Goal: Transaction & Acquisition: Obtain resource

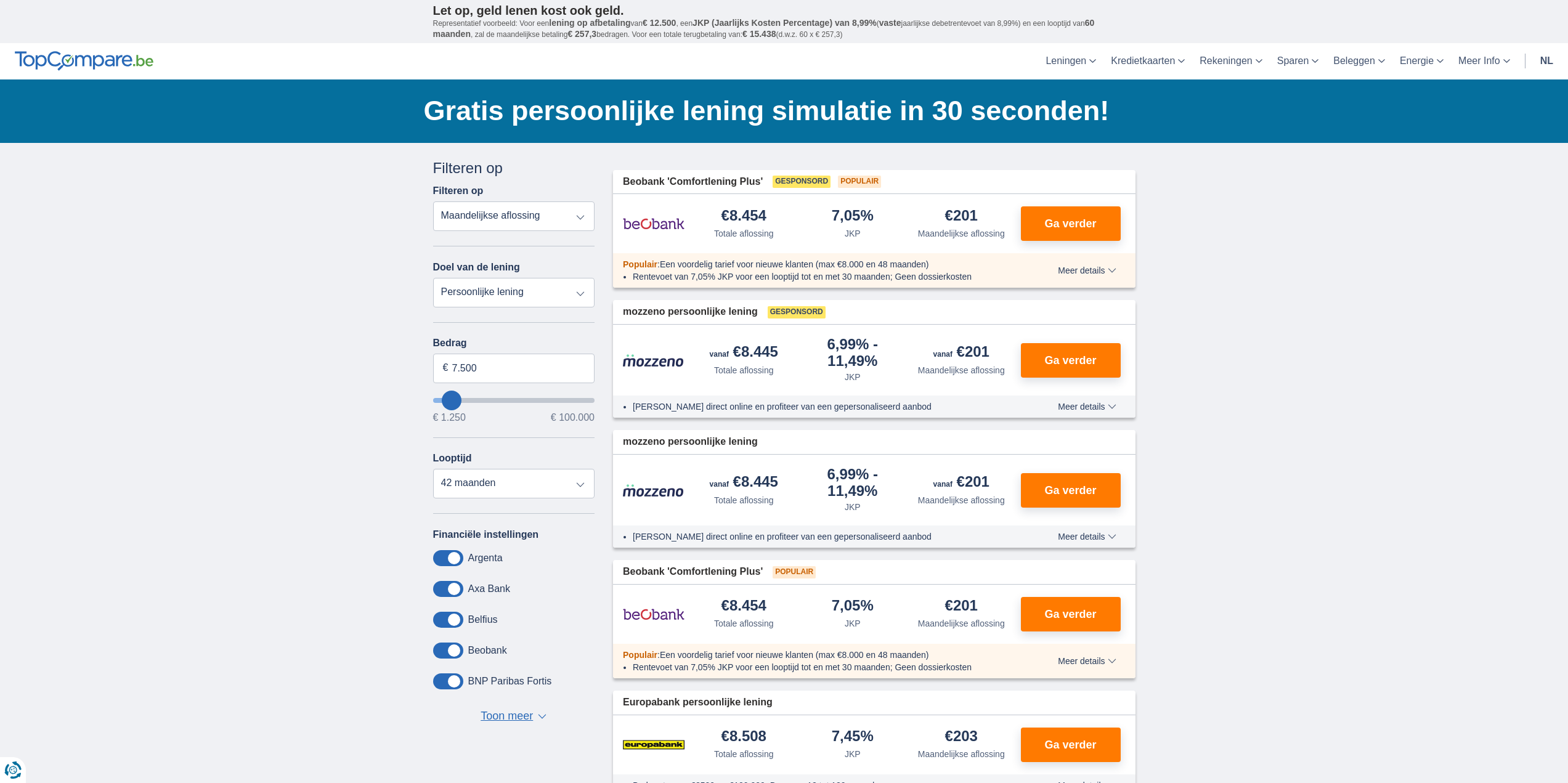
type input "6.250"
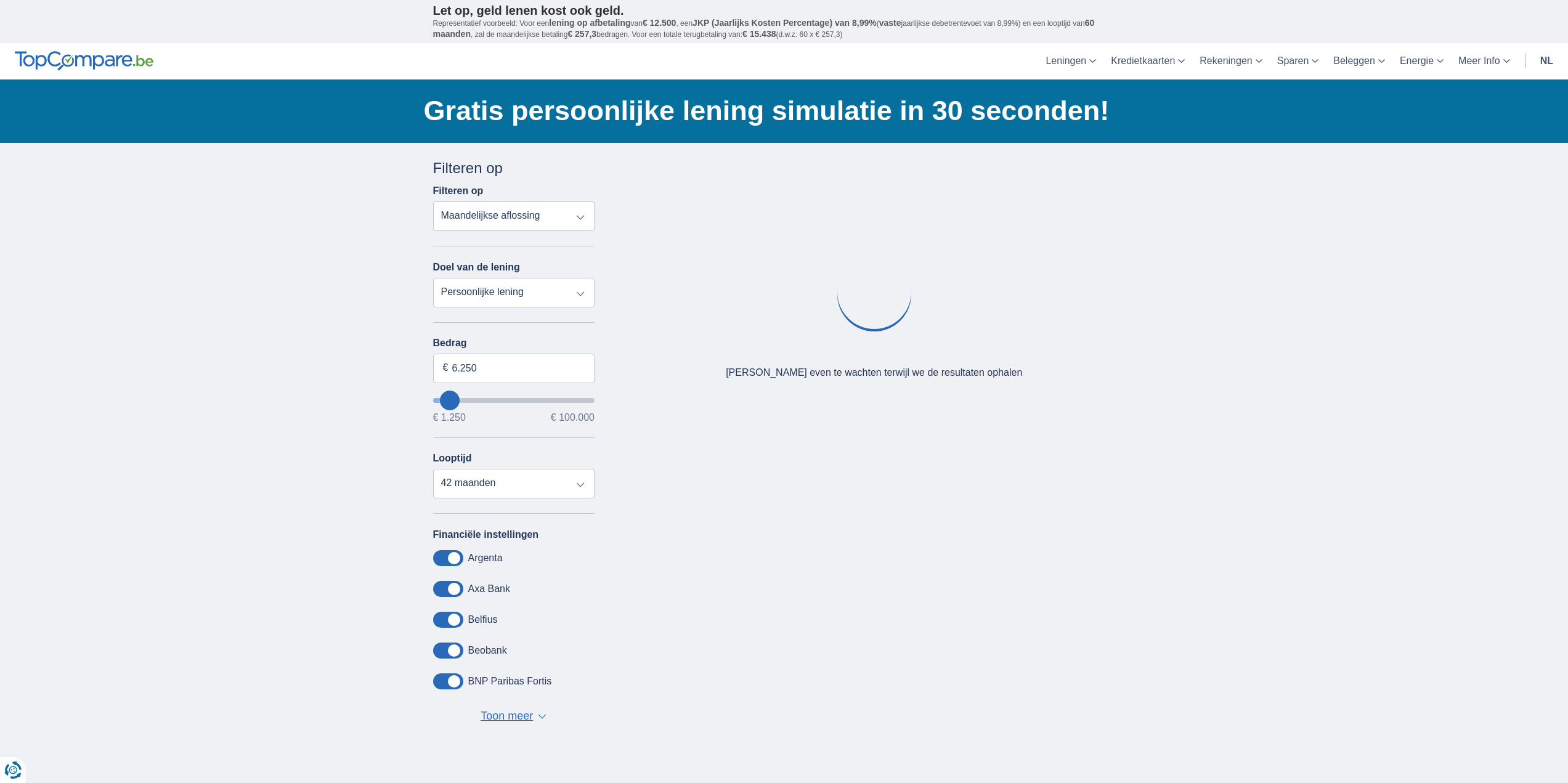
type input "9250"
type input "9.250"
select select "48"
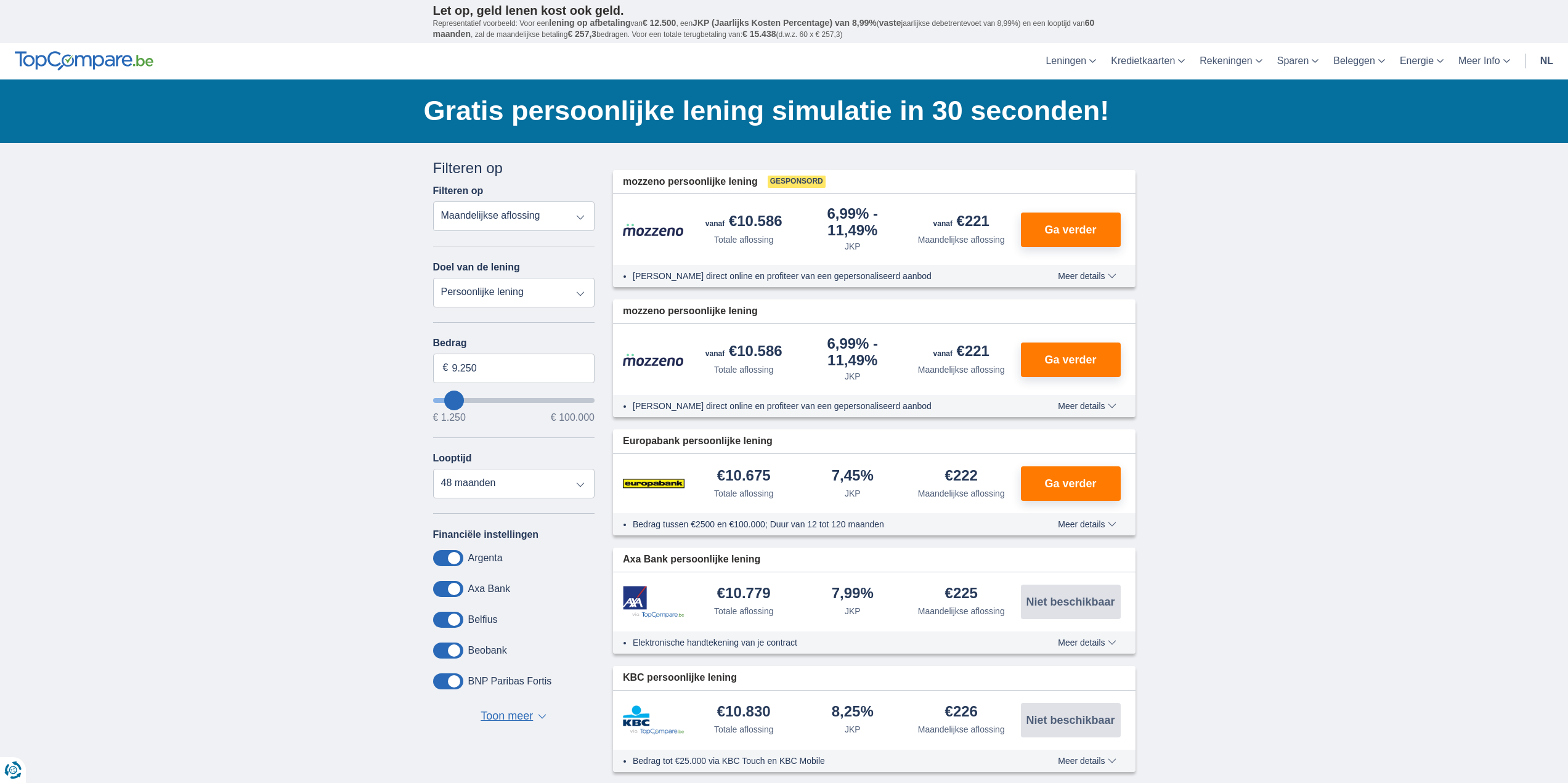
type input "12.250"
type input "14250"
type input "14.250"
select select "60"
type input "17250"
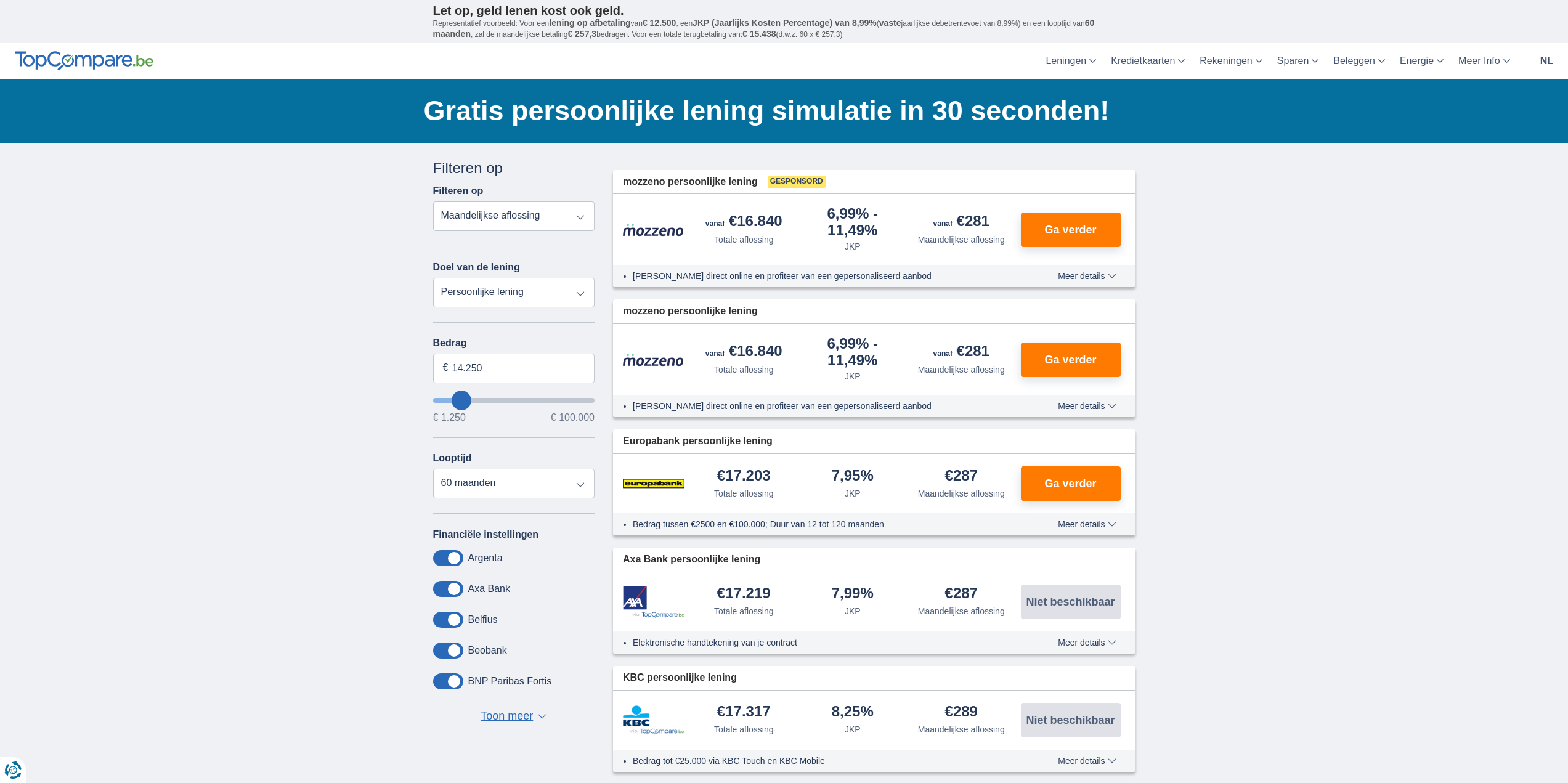
type input "17.250"
select select "84"
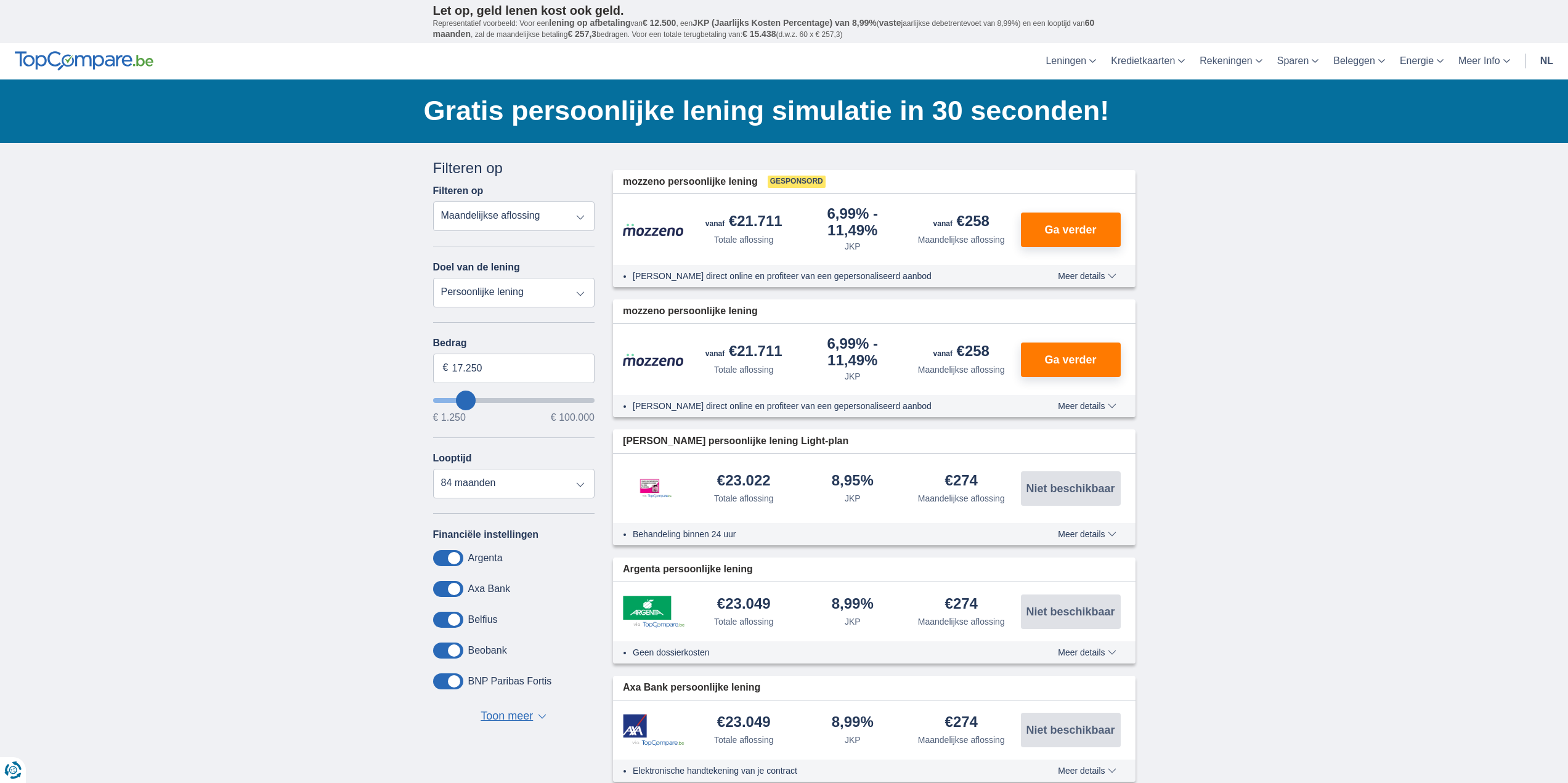
type input "22250"
type input "22.250"
select select "120"
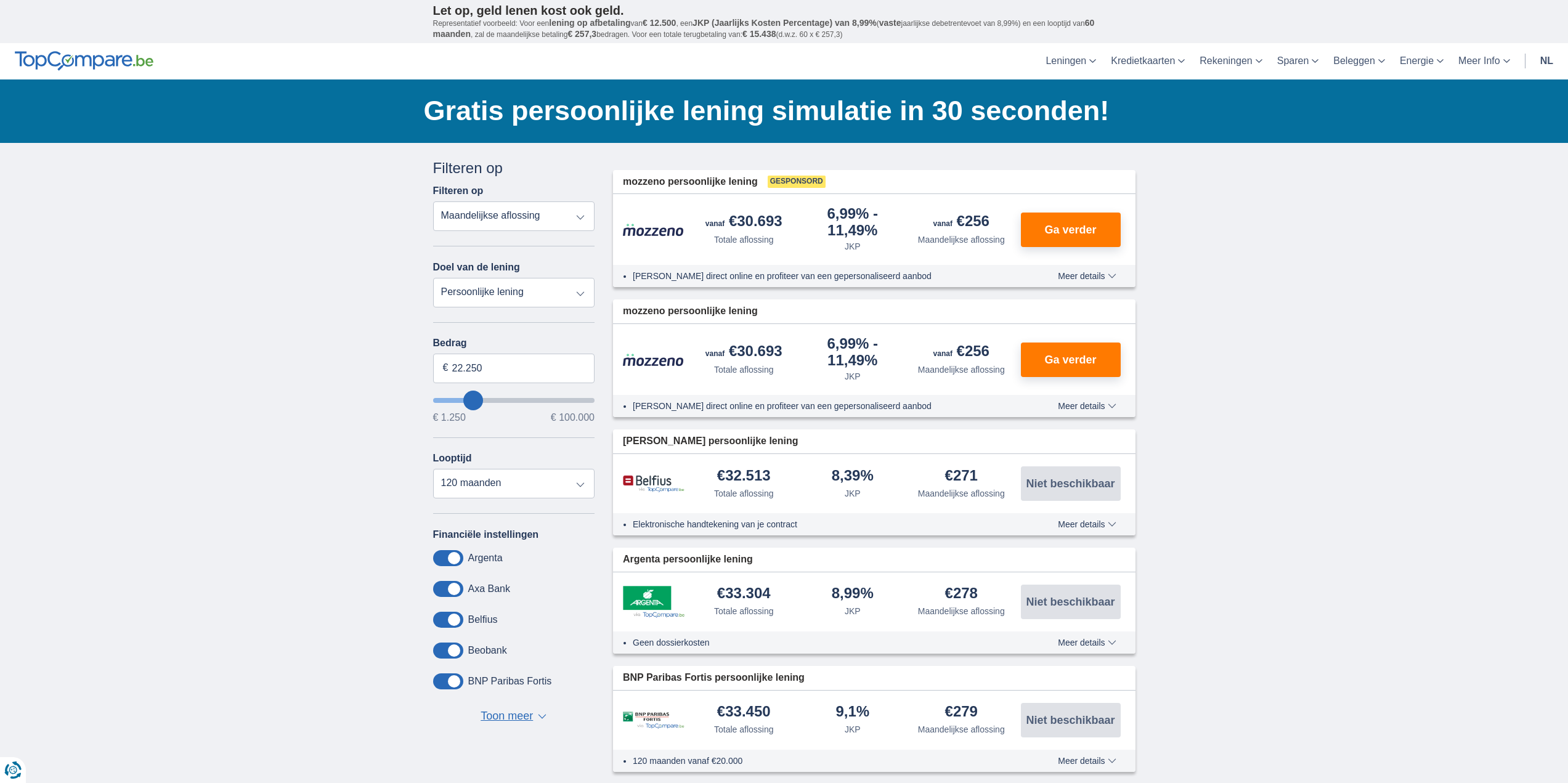
type input "25250"
type input "25.250"
type input "26250"
type input "26.250"
type input "30250"
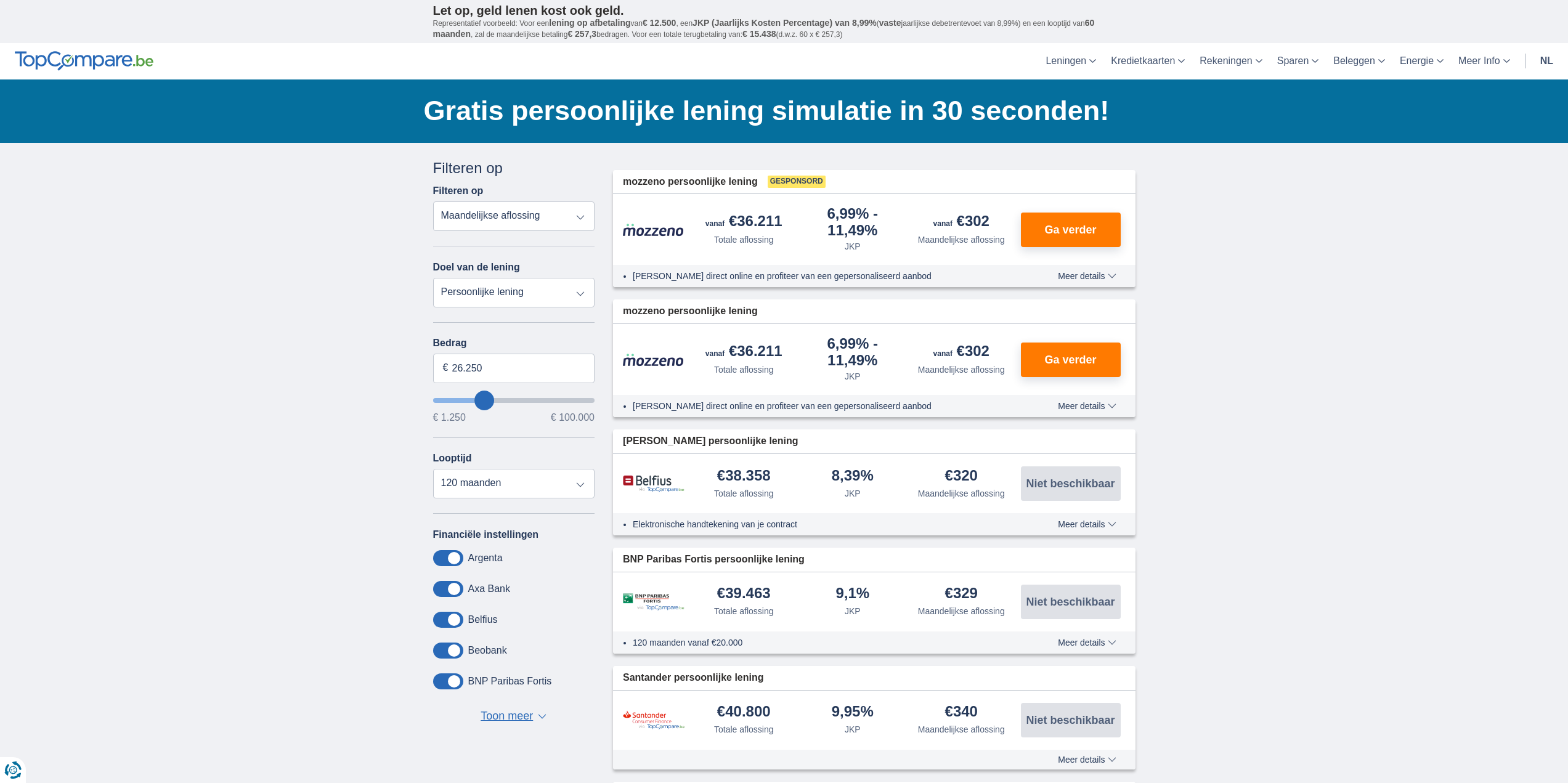
type input "30.250"
click at [578, 290] on select "Persoonlijke lening Auto Moto / fiets Mobilhome / caravan Renovatie Energie Sch…" at bounding box center [514, 293] width 162 height 30
select select "renovationLoan"
click at [433, 278] on select "Persoonlijke lening Auto Moto / fiets Mobilhome / caravan Renovatie Energie Sch…" at bounding box center [514, 293] width 162 height 30
type input "15.000"
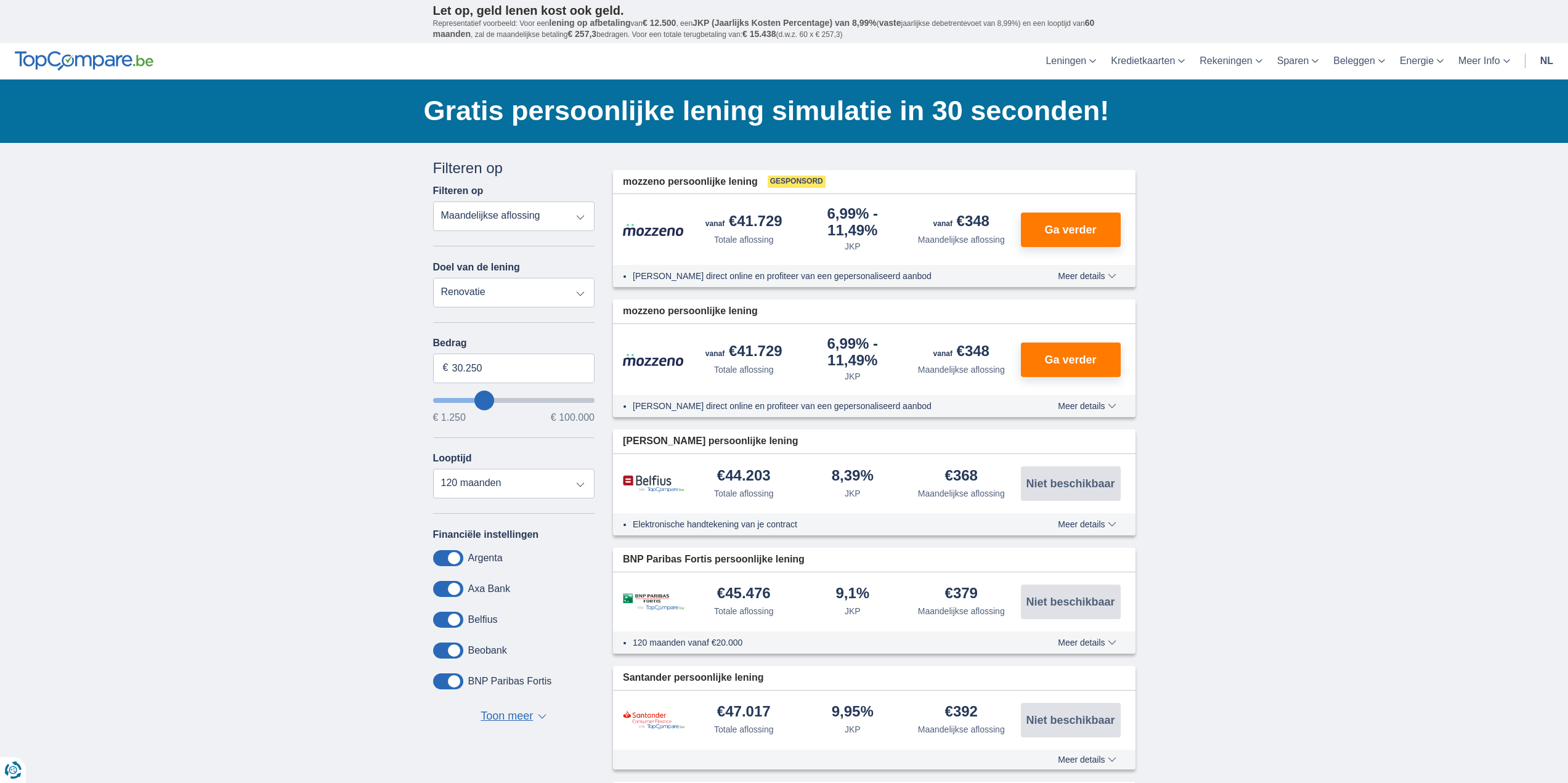
type input "15250"
select select "60"
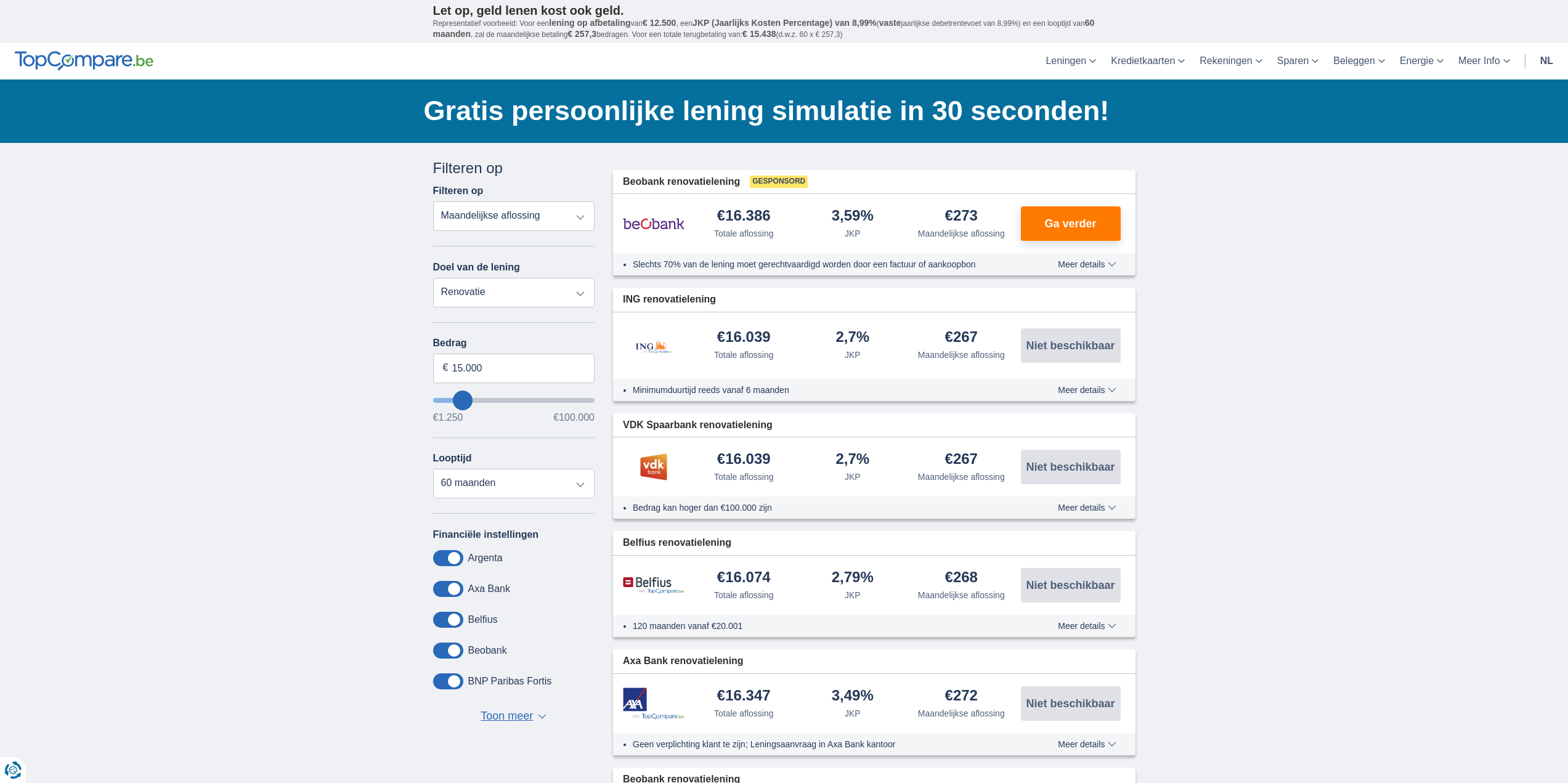
type input "19250"
type input "19.250"
select select "84"
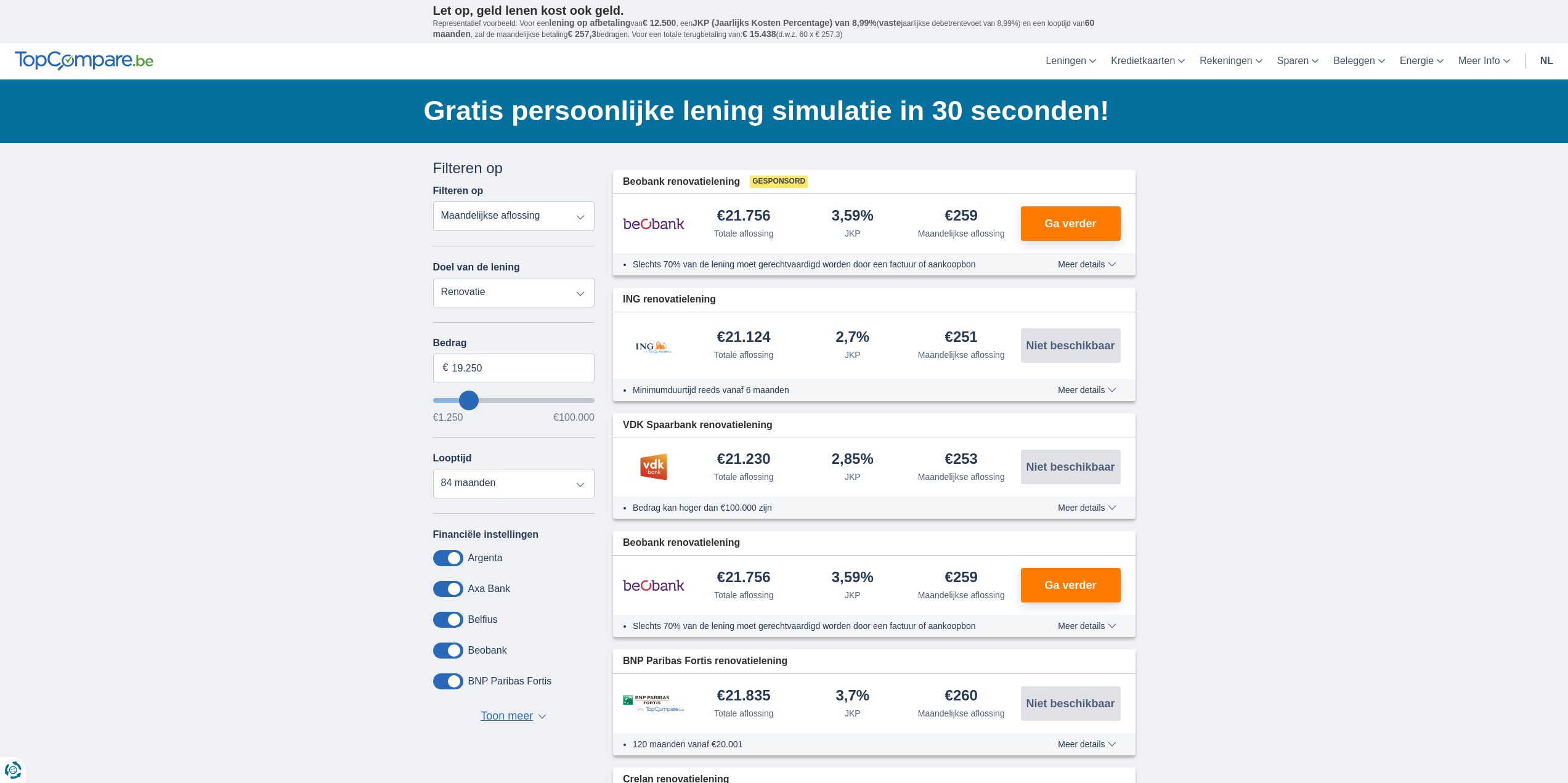
type input "20.250"
type input "21250"
type input "21.250"
select select "120"
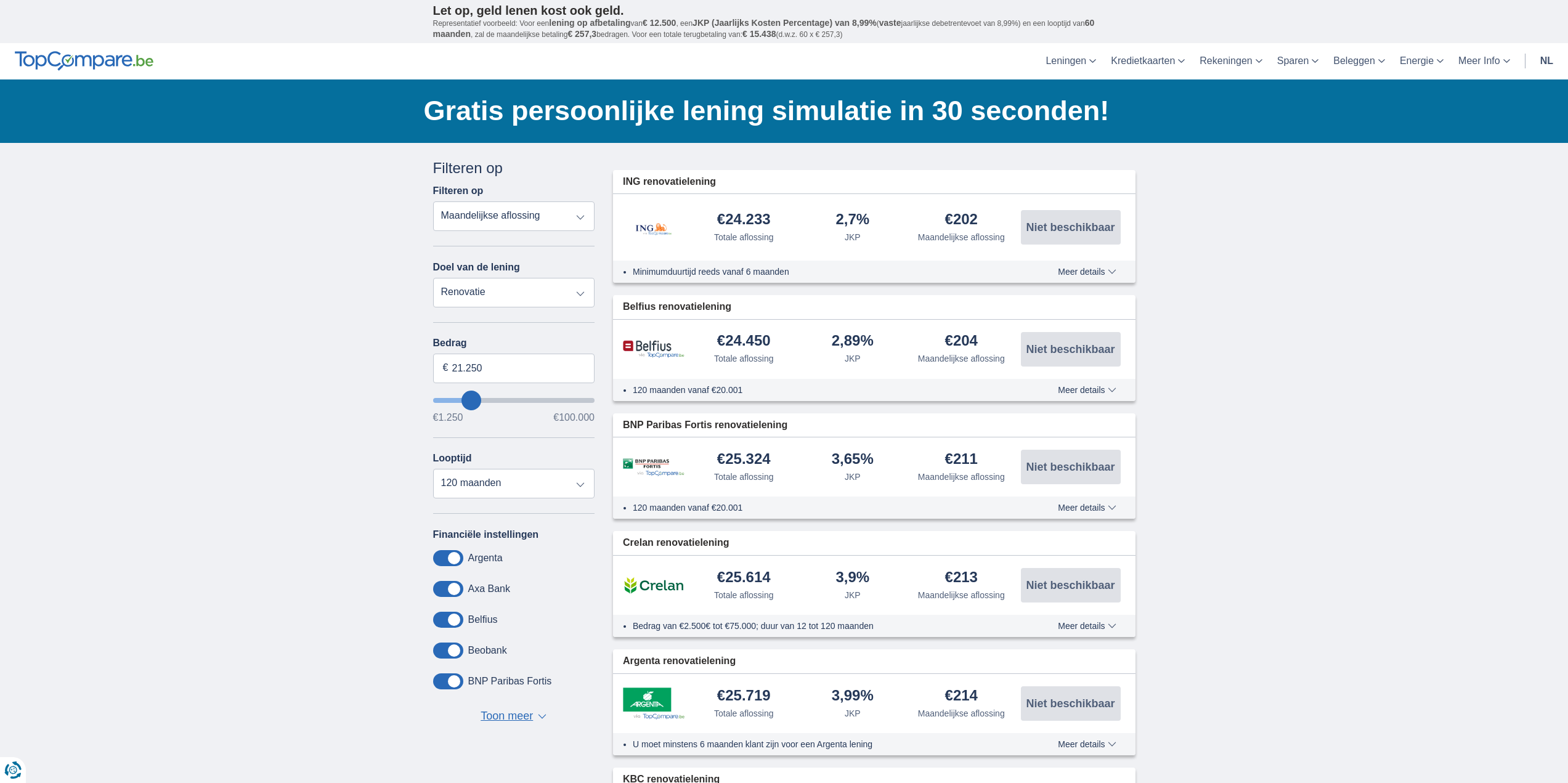
type input "26.250"
type input "27250"
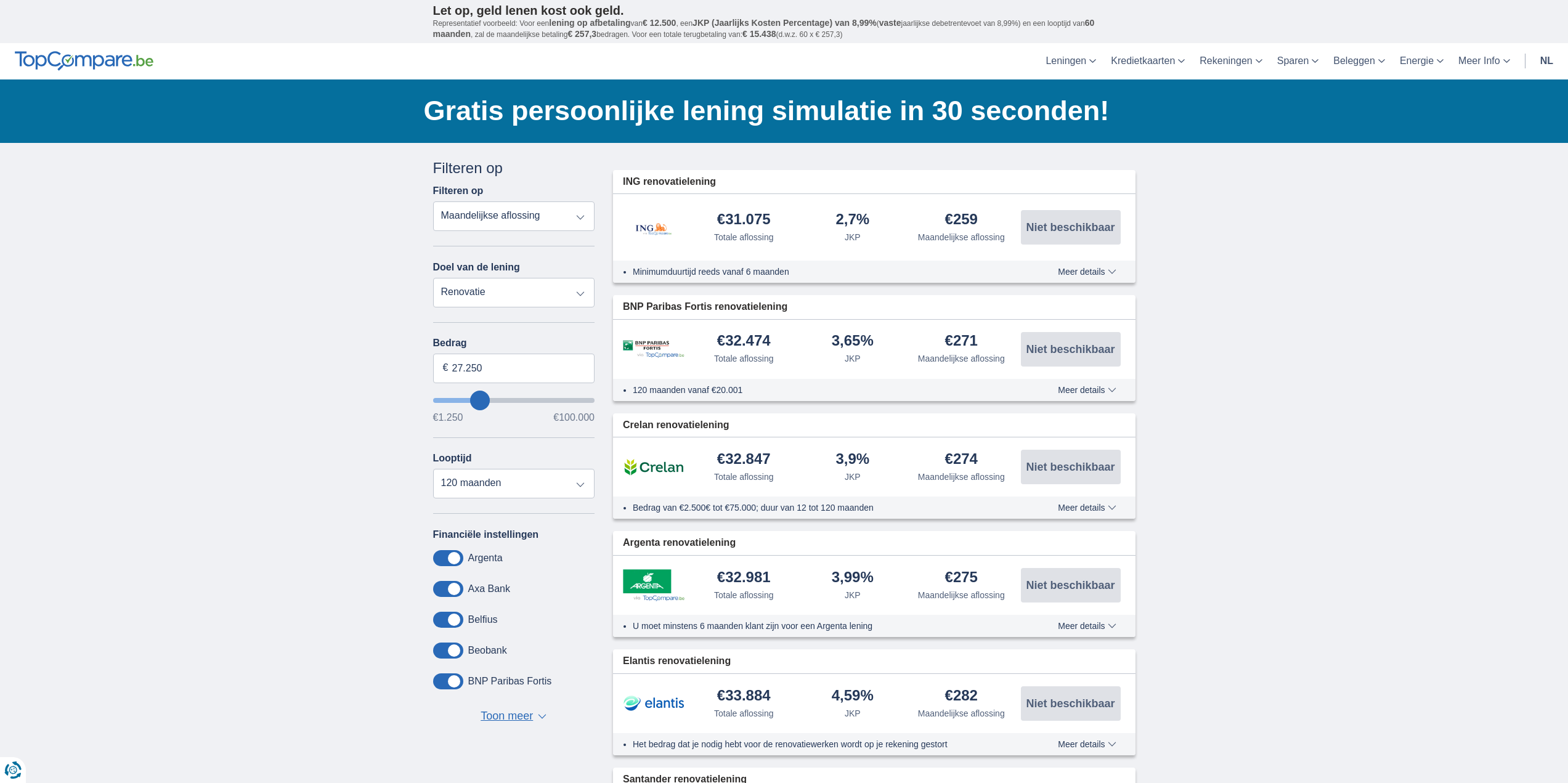
type input "35.250"
type input "35250"
click at [491, 403] on input "wantToBorrow" at bounding box center [514, 400] width 162 height 5
type input "47.250"
type input "47250"
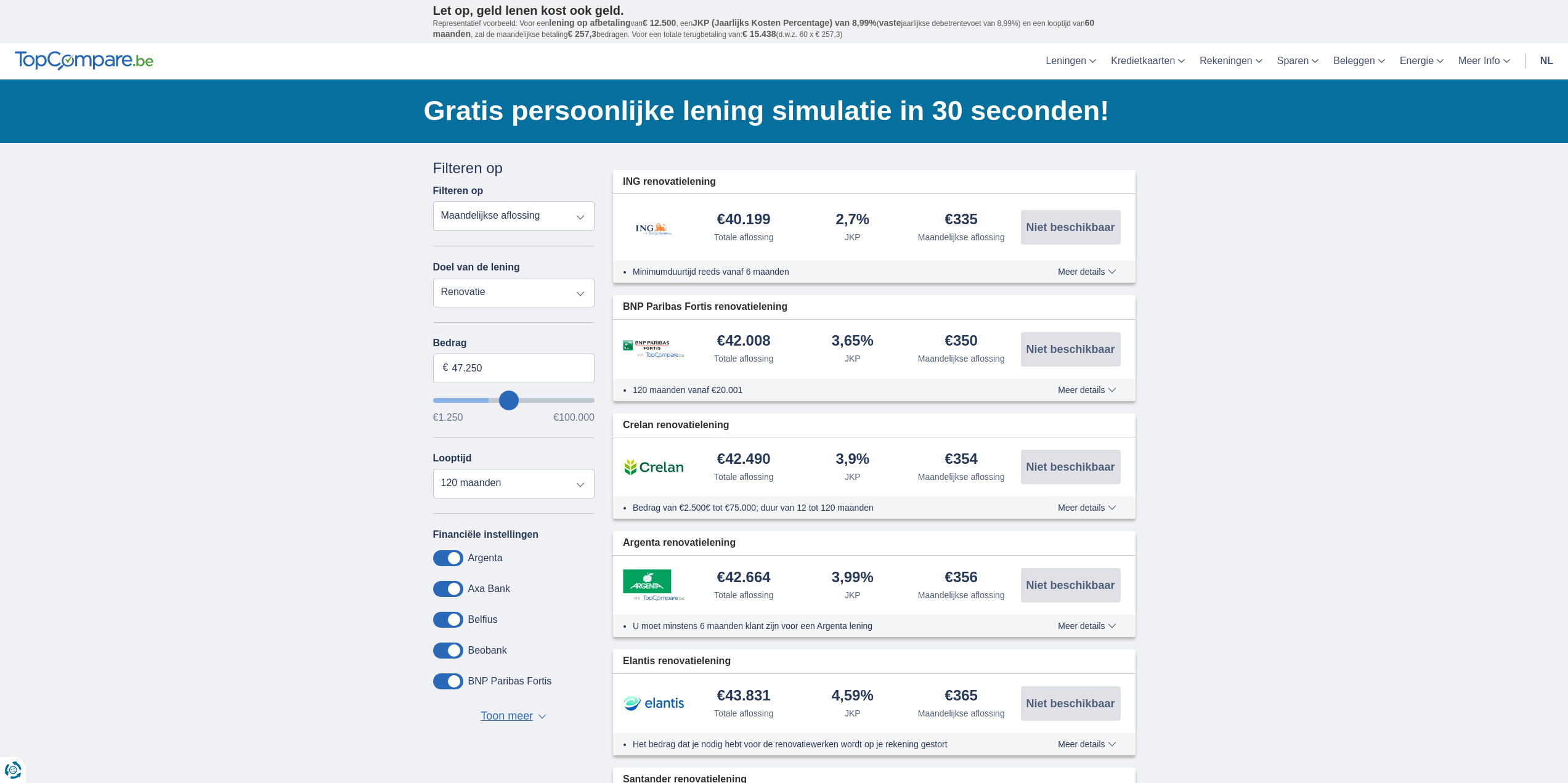
click at [509, 400] on input "wantToBorrow" at bounding box center [514, 400] width 162 height 5
type input "56.250"
type input "56250"
click at [523, 400] on input "wantToBorrow" at bounding box center [514, 400] width 162 height 5
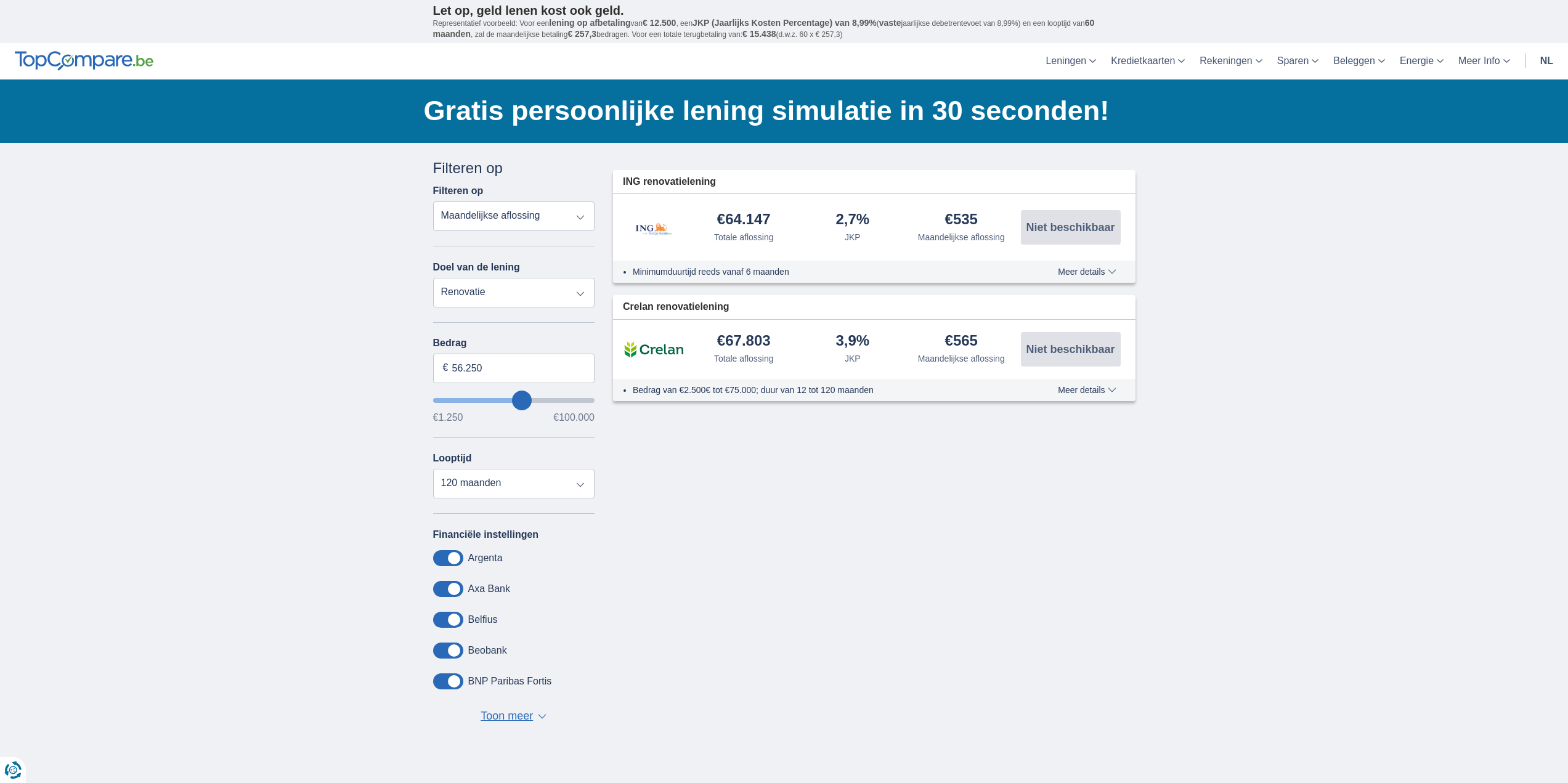
type input "70.250"
type input "70250"
click at [541, 400] on input "wantToBorrow" at bounding box center [514, 400] width 162 height 5
type input "58.250"
type input "58250"
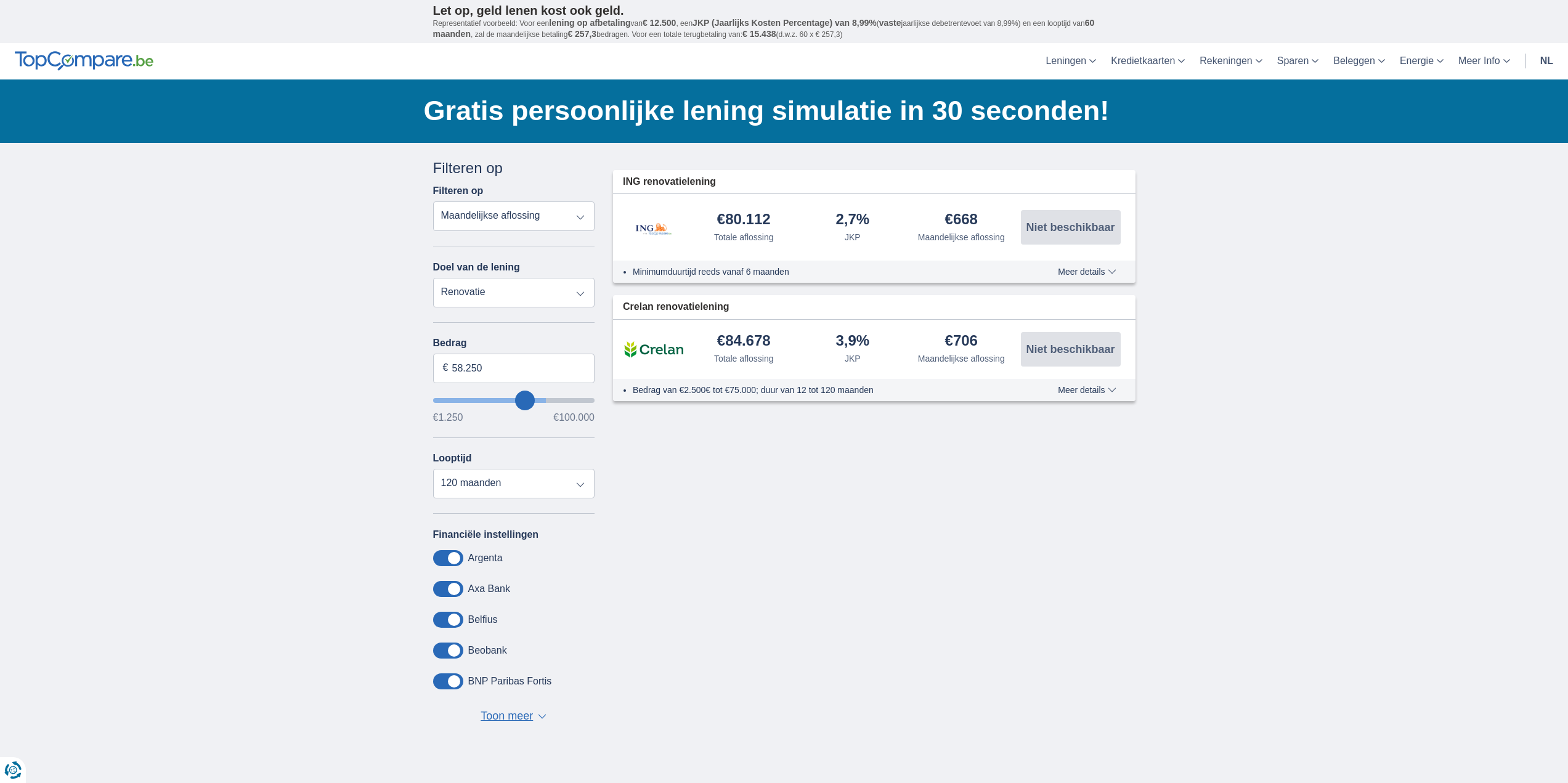
click at [525, 403] on input "wantToBorrow" at bounding box center [514, 400] width 162 height 5
